Goal: Task Accomplishment & Management: Manage account settings

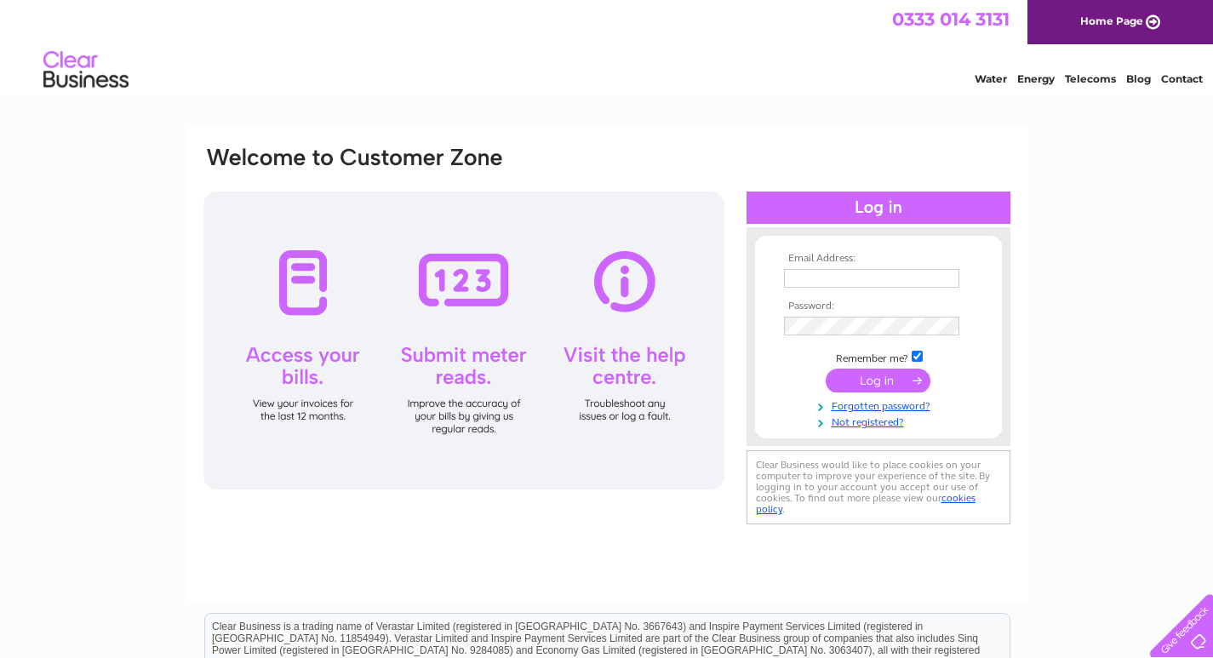
click at [801, 278] on input "text" at bounding box center [871, 278] width 175 height 19
paste input "finance_uk@dt.com"
type input "finance_uk@dt.com"
click at [873, 380] on input "submit" at bounding box center [878, 382] width 105 height 24
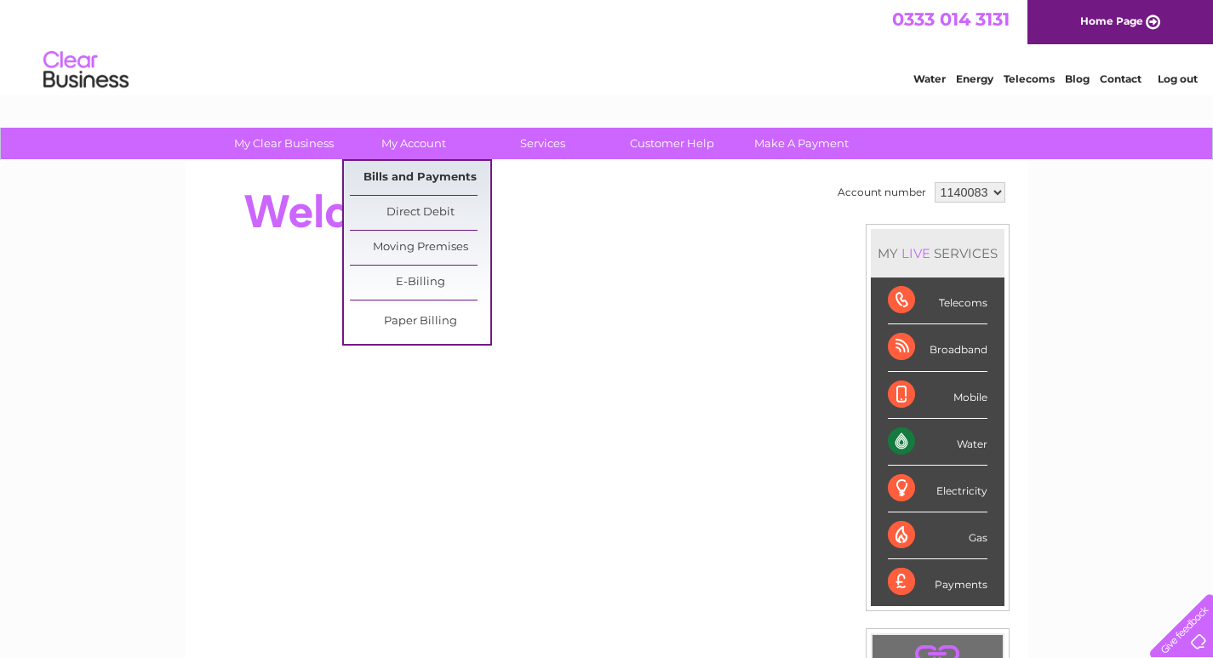
click at [424, 175] on link "Bills and Payments" at bounding box center [420, 178] width 140 height 34
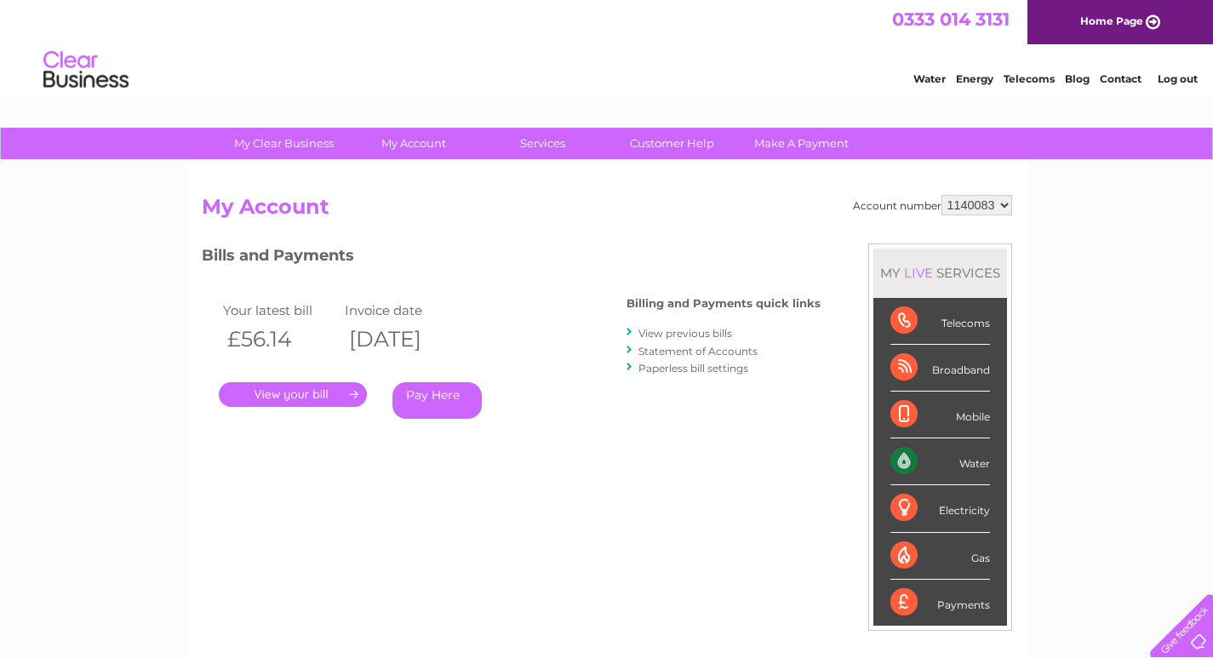
click at [344, 389] on link "." at bounding box center [293, 394] width 148 height 25
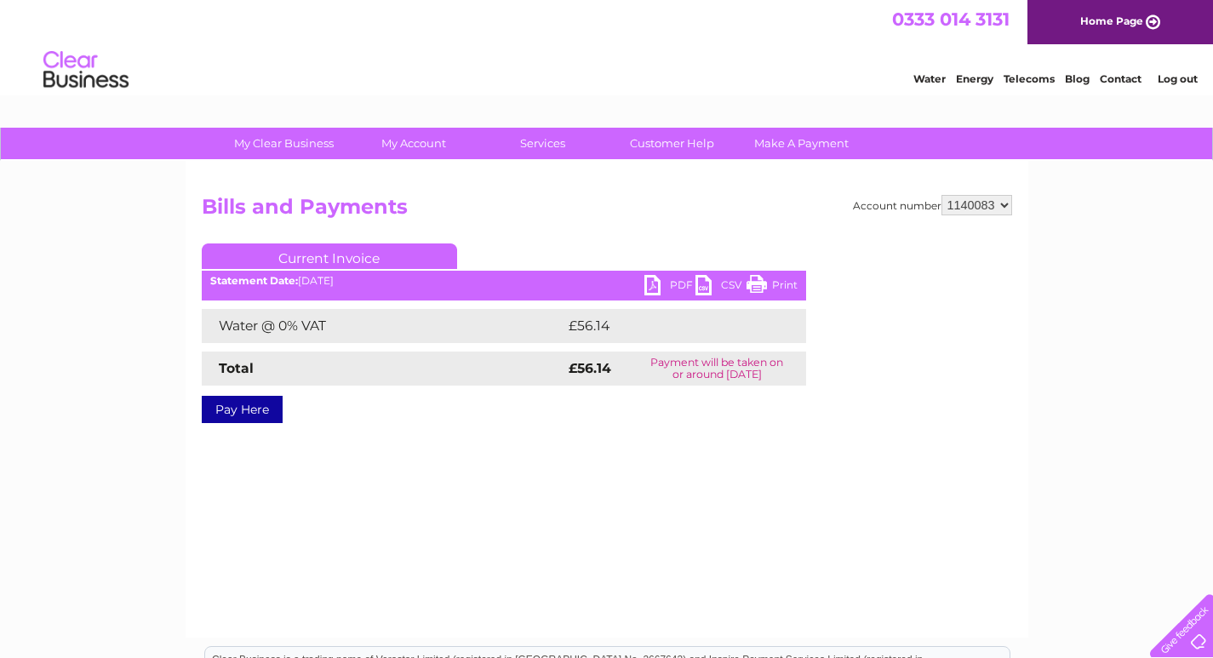
click at [666, 277] on link "PDF" at bounding box center [669, 287] width 51 height 25
